Goal: Transaction & Acquisition: Purchase product/service

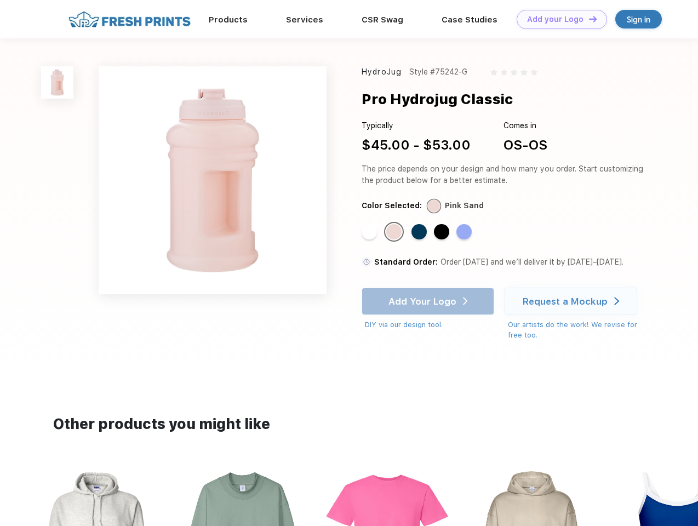
click at [558, 19] on link "Add your Logo Design Tool" at bounding box center [562, 19] width 90 height 19
click at [0, 0] on div "Design Tool" at bounding box center [0, 0] width 0 height 0
click at [588, 19] on link "Add your Logo Design Tool" at bounding box center [562, 19] width 90 height 19
click at [58, 82] on img at bounding box center [57, 82] width 32 height 32
click at [371, 232] on div "Standard Color" at bounding box center [369, 231] width 15 height 15
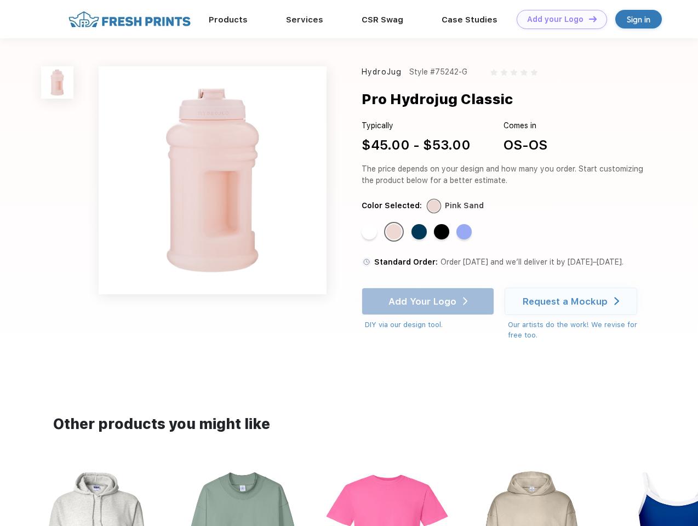
click at [395, 232] on div "Standard Color" at bounding box center [393, 231] width 15 height 15
click at [420, 232] on div "Standard Color" at bounding box center [419, 231] width 15 height 15
click at [443, 232] on div "Standard Color" at bounding box center [441, 231] width 15 height 15
click at [465, 232] on div "Standard Color" at bounding box center [464, 231] width 15 height 15
click at [429, 302] on div "Add Your Logo DIY via our design tool. Ah shoot! This product isn't up in our d…" at bounding box center [428, 309] width 133 height 43
